Goal: Information Seeking & Learning: Learn about a topic

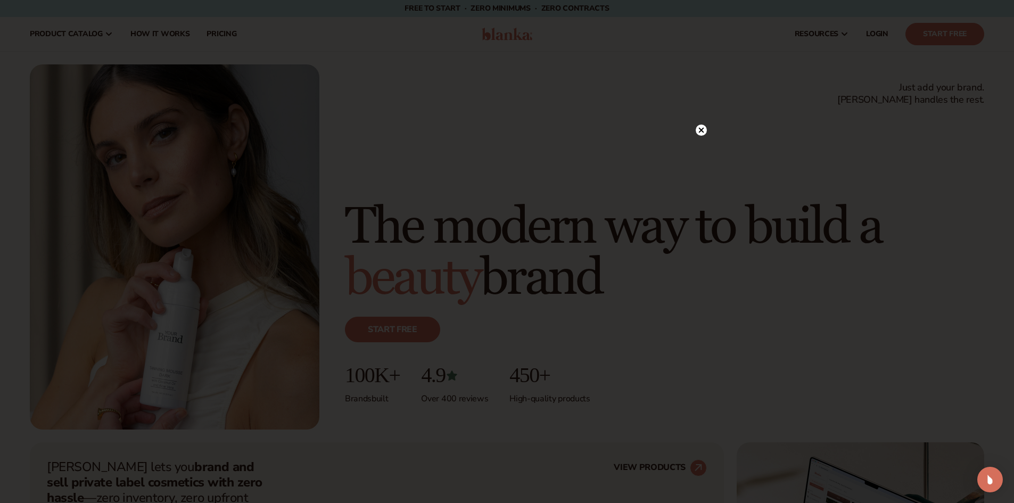
click at [698, 128] on circle at bounding box center [700, 130] width 11 height 11
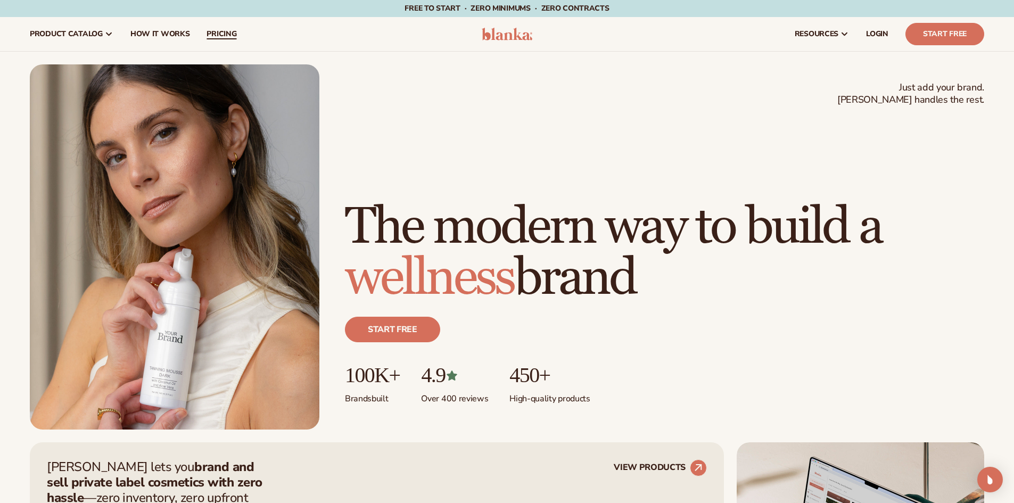
click at [211, 36] on span "pricing" at bounding box center [221, 34] width 30 height 9
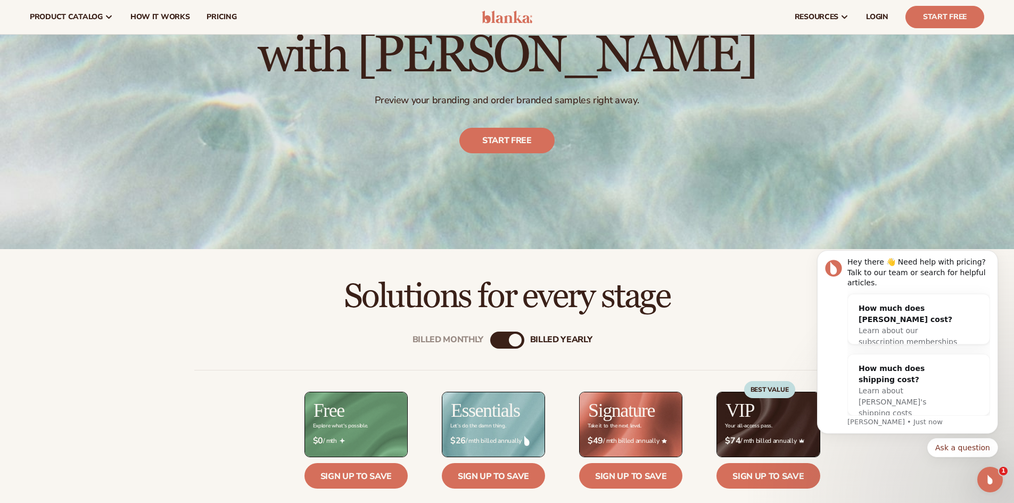
scroll to position [160, 0]
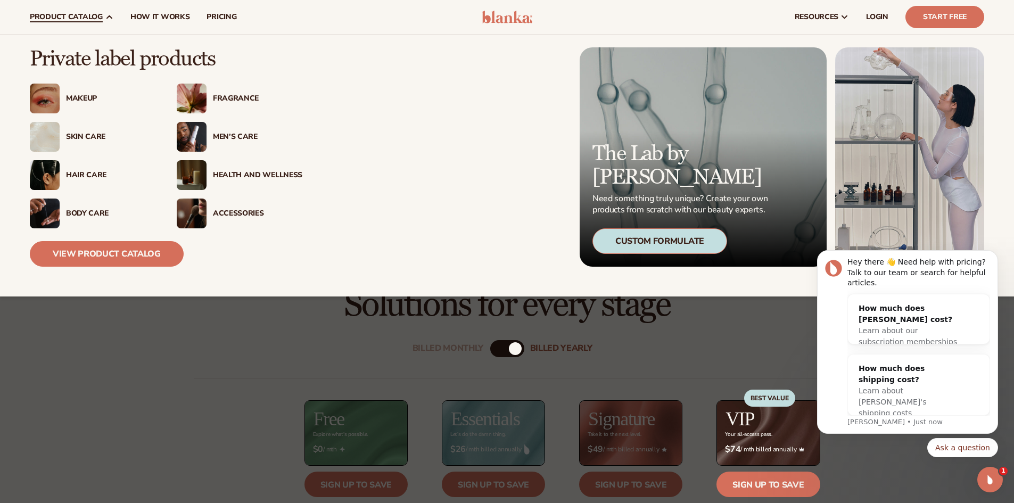
click at [90, 131] on div "Skin Care" at bounding box center [93, 137] width 126 height 30
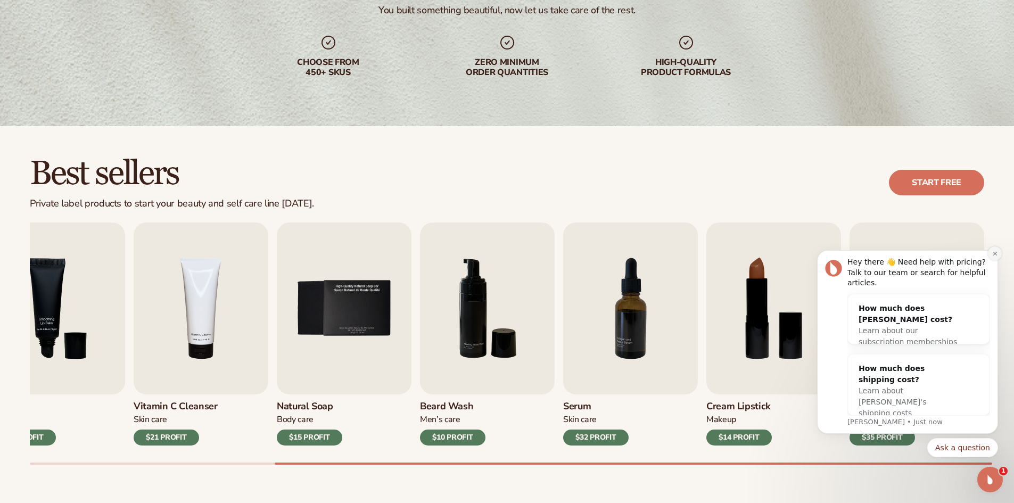
click at [995, 256] on icon "Dismiss notification" at bounding box center [995, 254] width 6 height 6
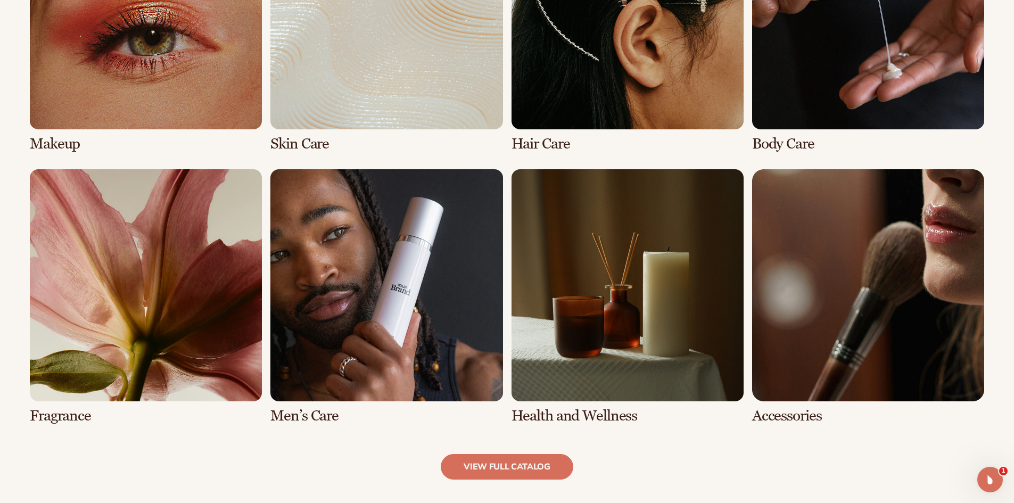
scroll to position [905, 0]
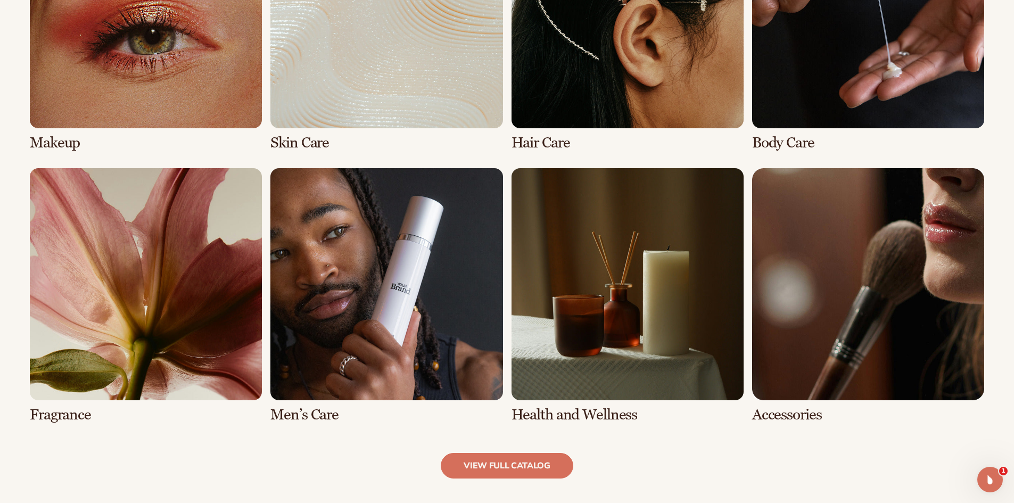
click at [374, 342] on link "6 / 8" at bounding box center [386, 295] width 232 height 255
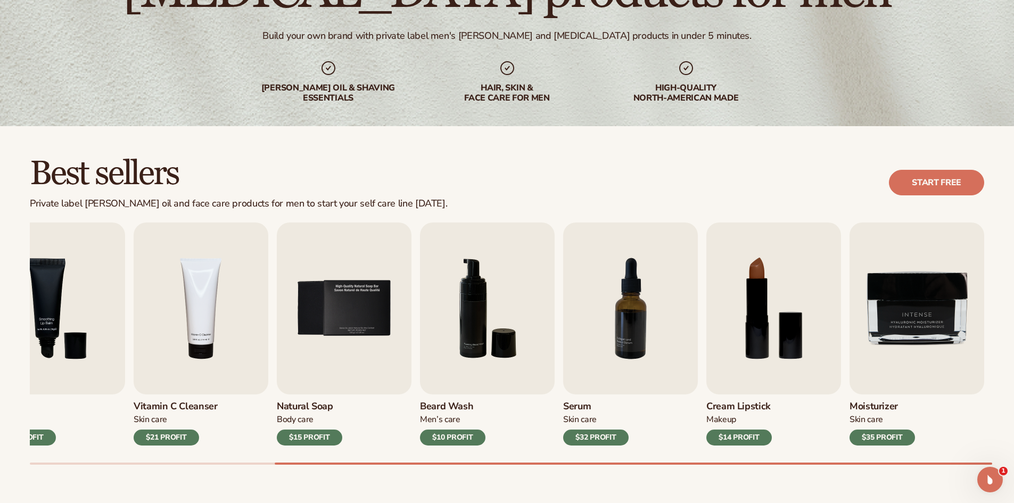
click at [1011, 466] on div "Best sellers Private label beard oil and face care products for men to start yo…" at bounding box center [507, 321] width 1014 height 390
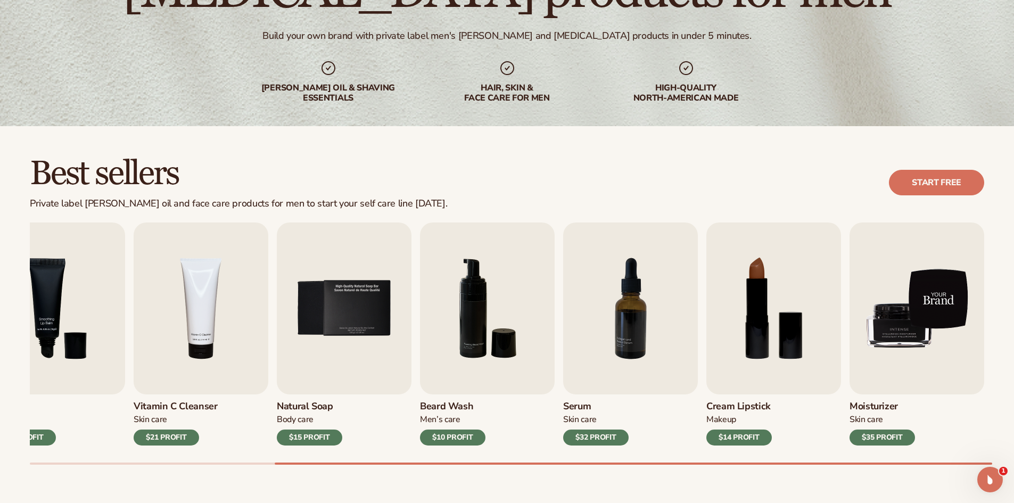
click at [924, 294] on img "9 / 9" at bounding box center [916, 308] width 135 height 172
click at [906, 313] on img "9 / 9" at bounding box center [916, 308] width 135 height 172
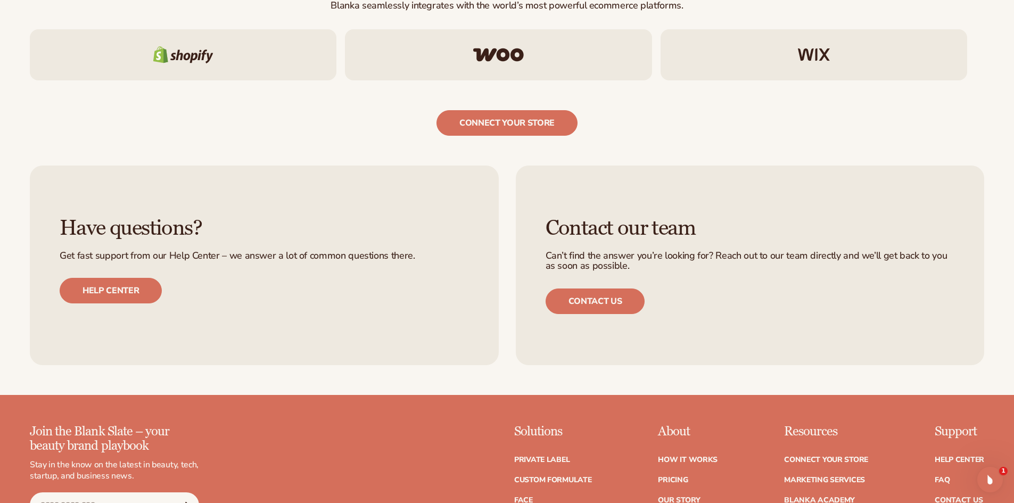
scroll to position [2075, 0]
